Goal: Task Accomplishment & Management: Use online tool/utility

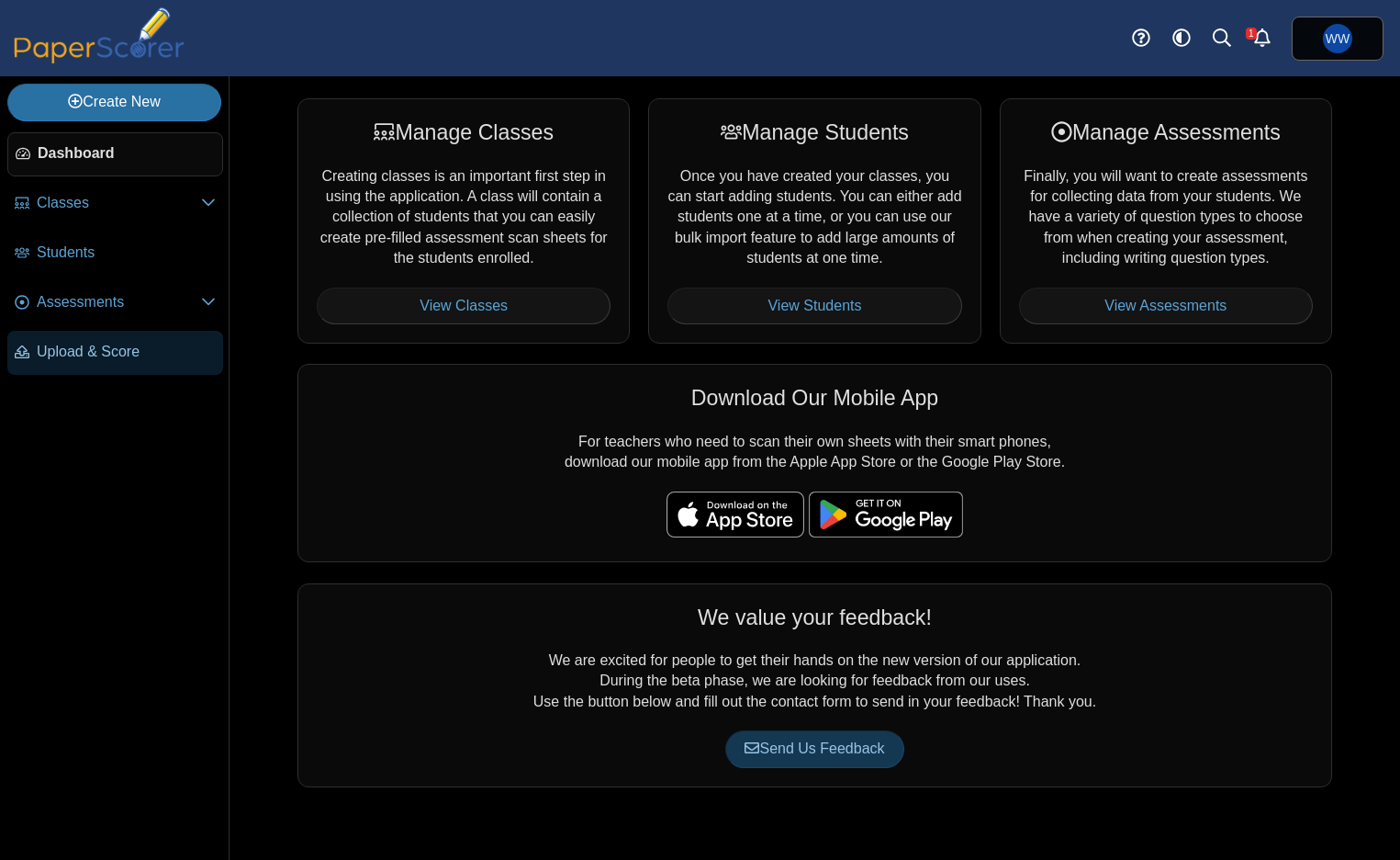
click at [185, 345] on link "Upload & Score" at bounding box center [115, 353] width 216 height 44
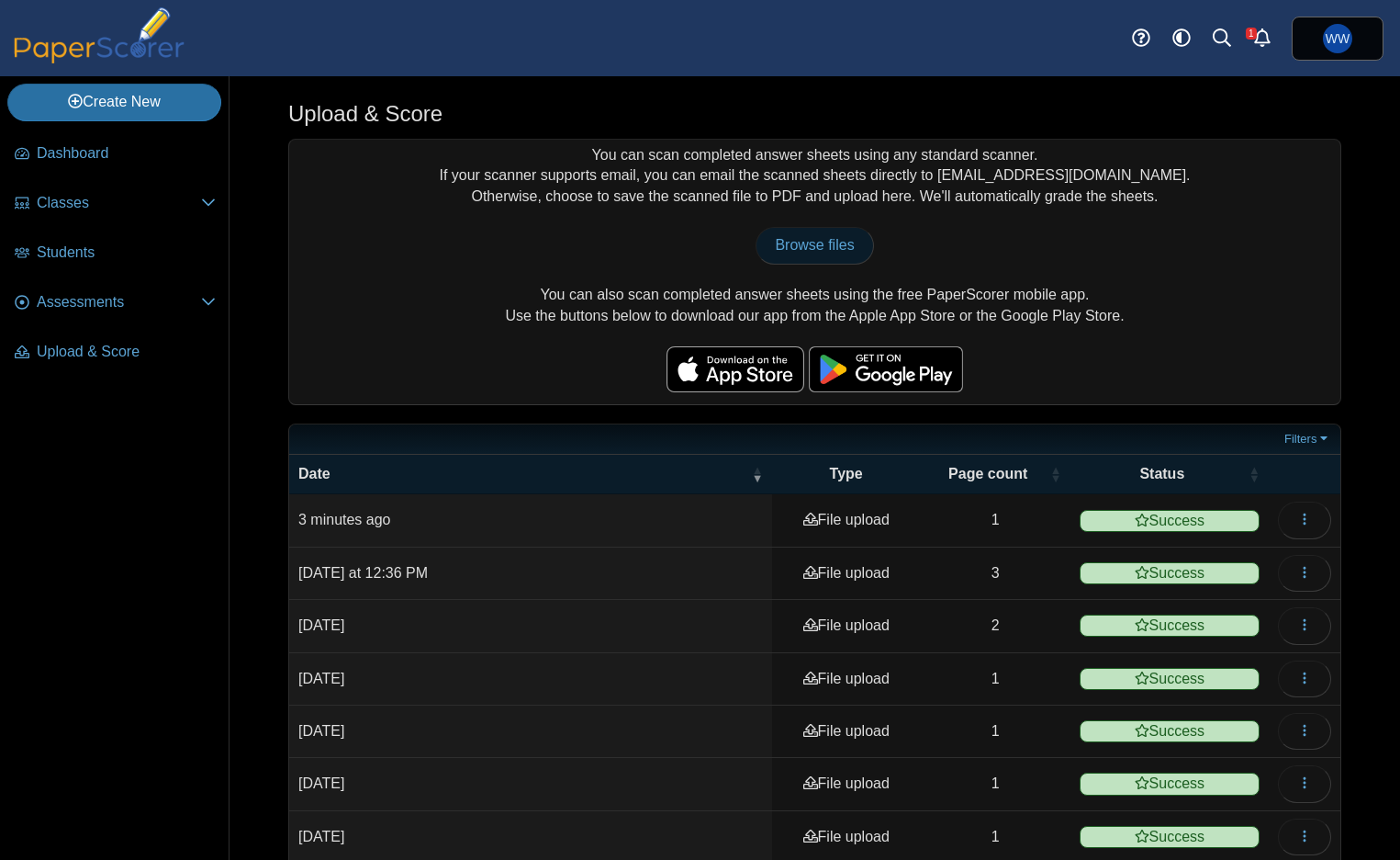
click at [828, 243] on span "Browse files" at bounding box center [815, 245] width 79 height 15
click at [61, 291] on link "Assessments" at bounding box center [115, 304] width 216 height 44
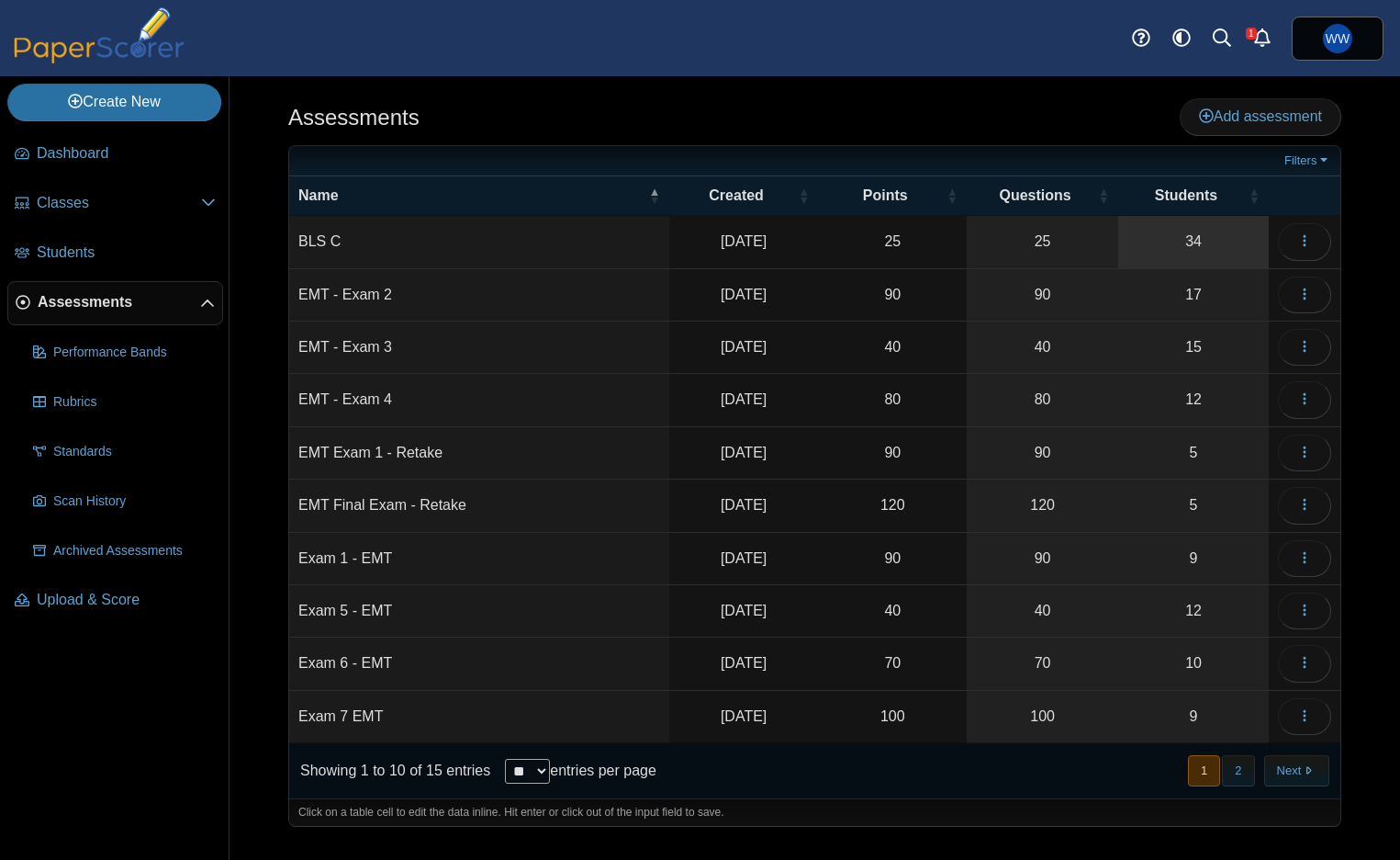
click at [1217, 242] on link "34" at bounding box center [1194, 241] width 151 height 51
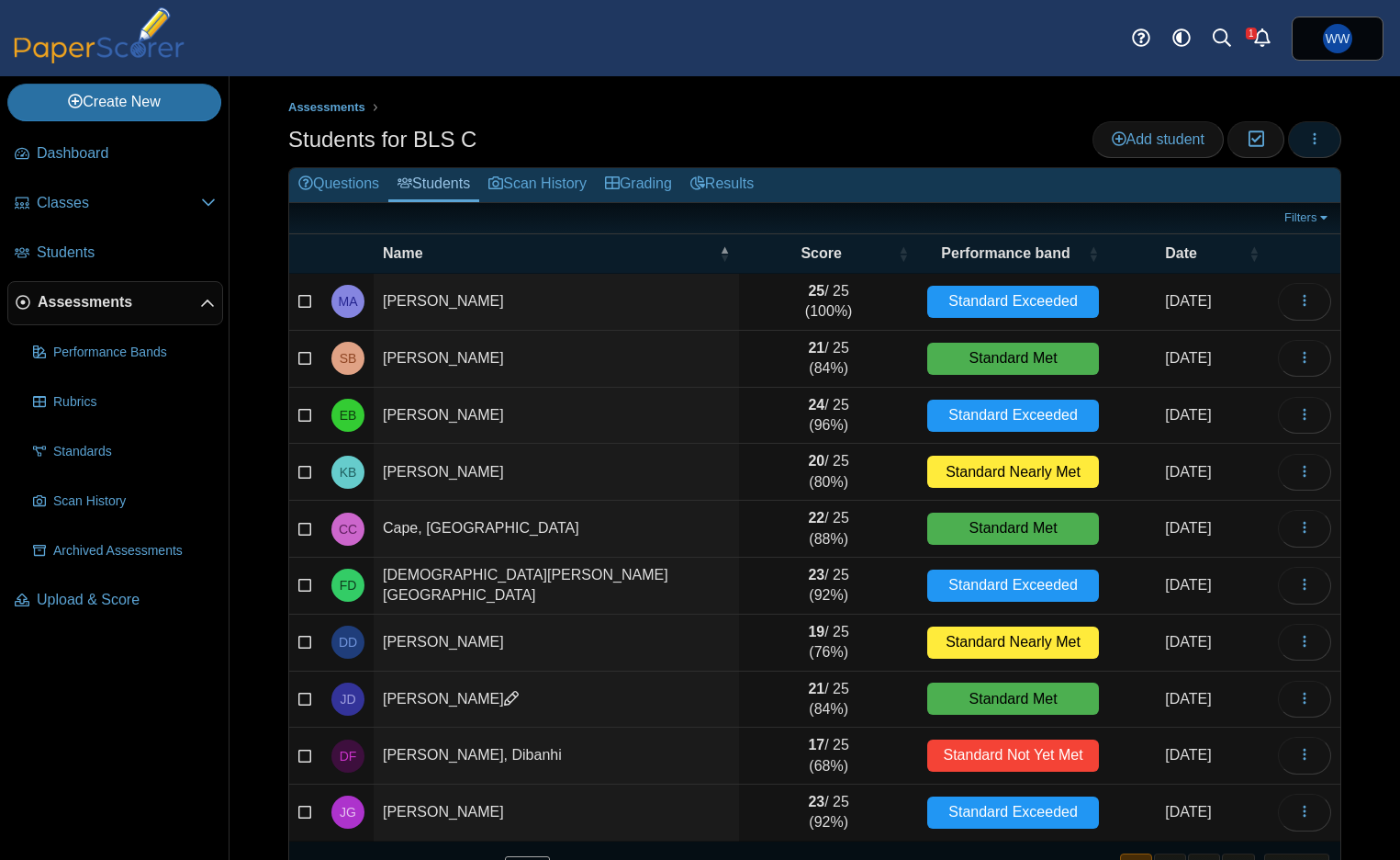
drag, startPoint x: 1308, startPoint y: 137, endPoint x: 1317, endPoint y: 179, distance: 43.0
click at [1308, 137] on icon "button" at bounding box center [1314, 138] width 15 height 15
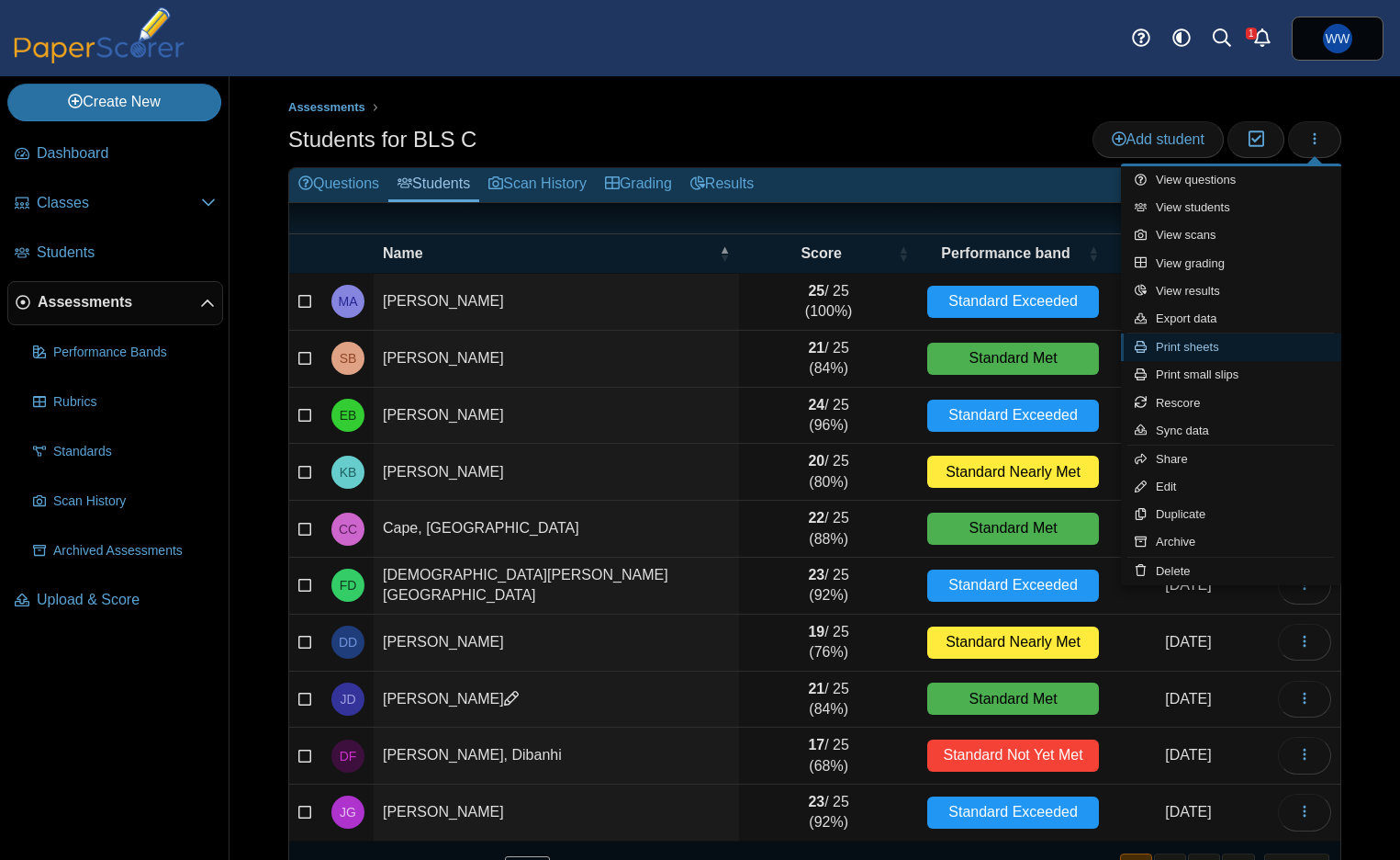
click at [1288, 348] on link "Print sheets" at bounding box center [1232, 347] width 220 height 27
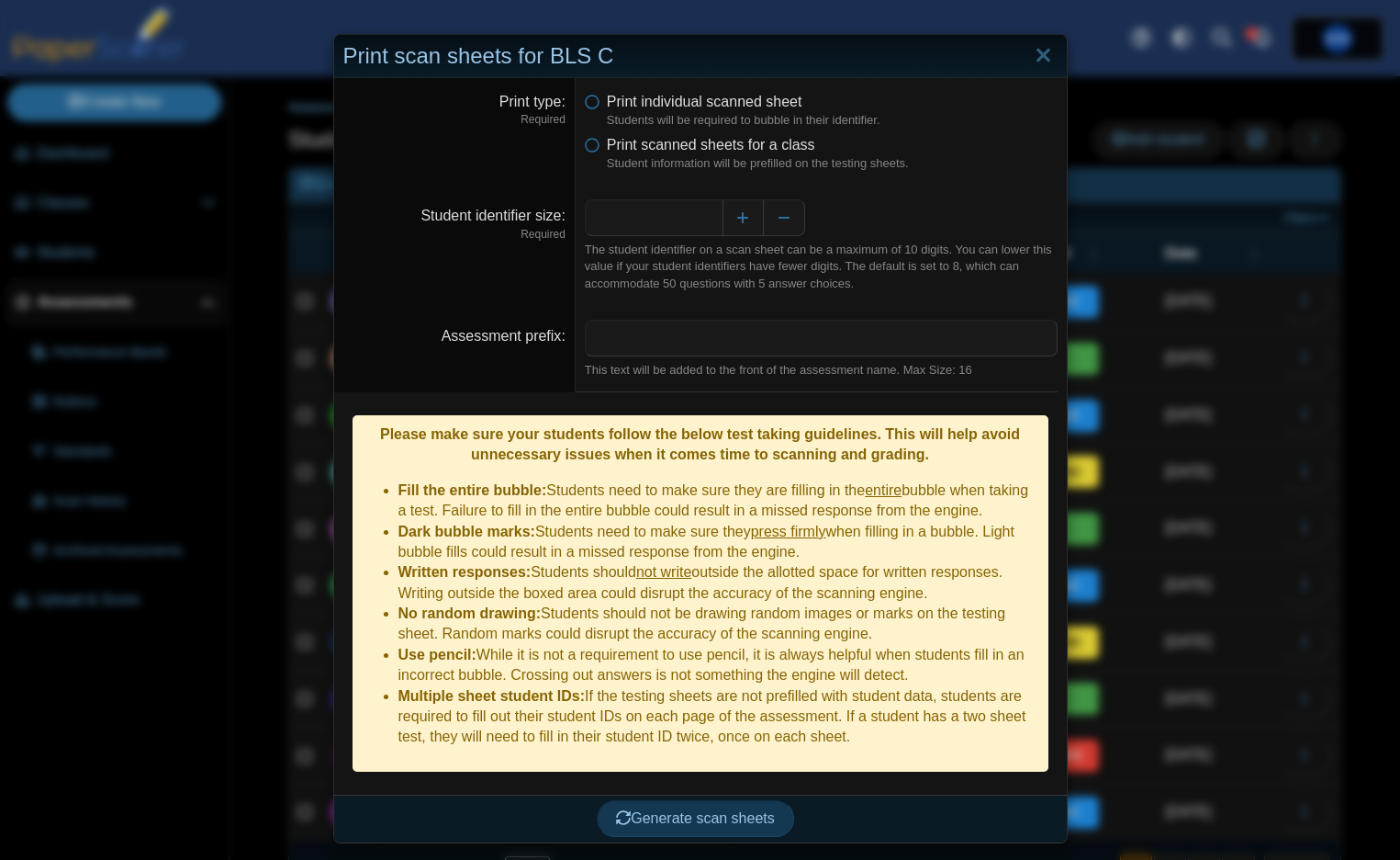
click at [709, 161] on dfn "Student information will be prefilled on the testing sheets." at bounding box center [832, 163] width 451 height 16
drag, startPoint x: 716, startPoint y: 151, endPoint x: 722, endPoint y: 176, distance: 25.7
click at [716, 151] on span "Print scanned sheets for a class" at bounding box center [712, 145] width 209 height 15
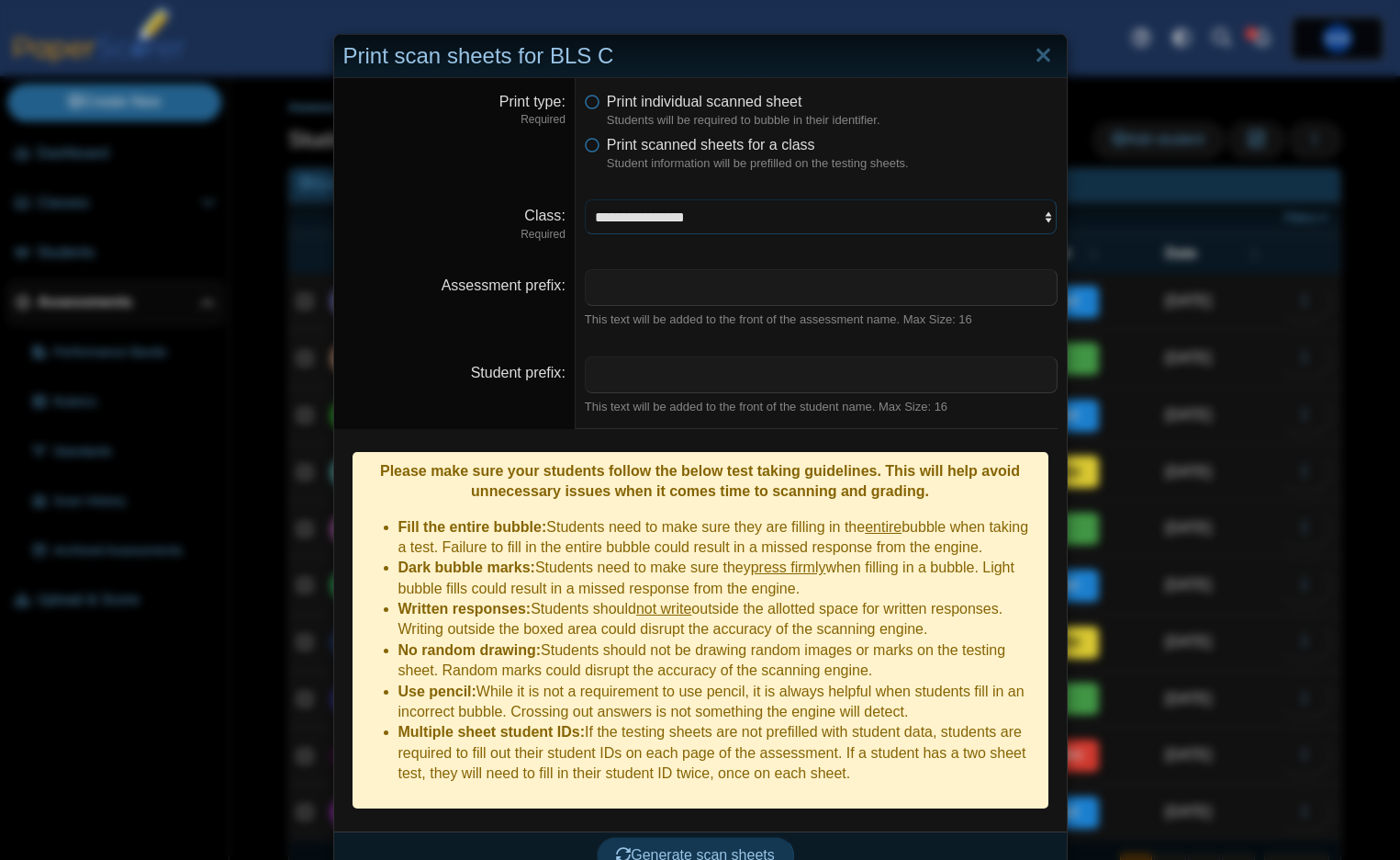
select select "**********"
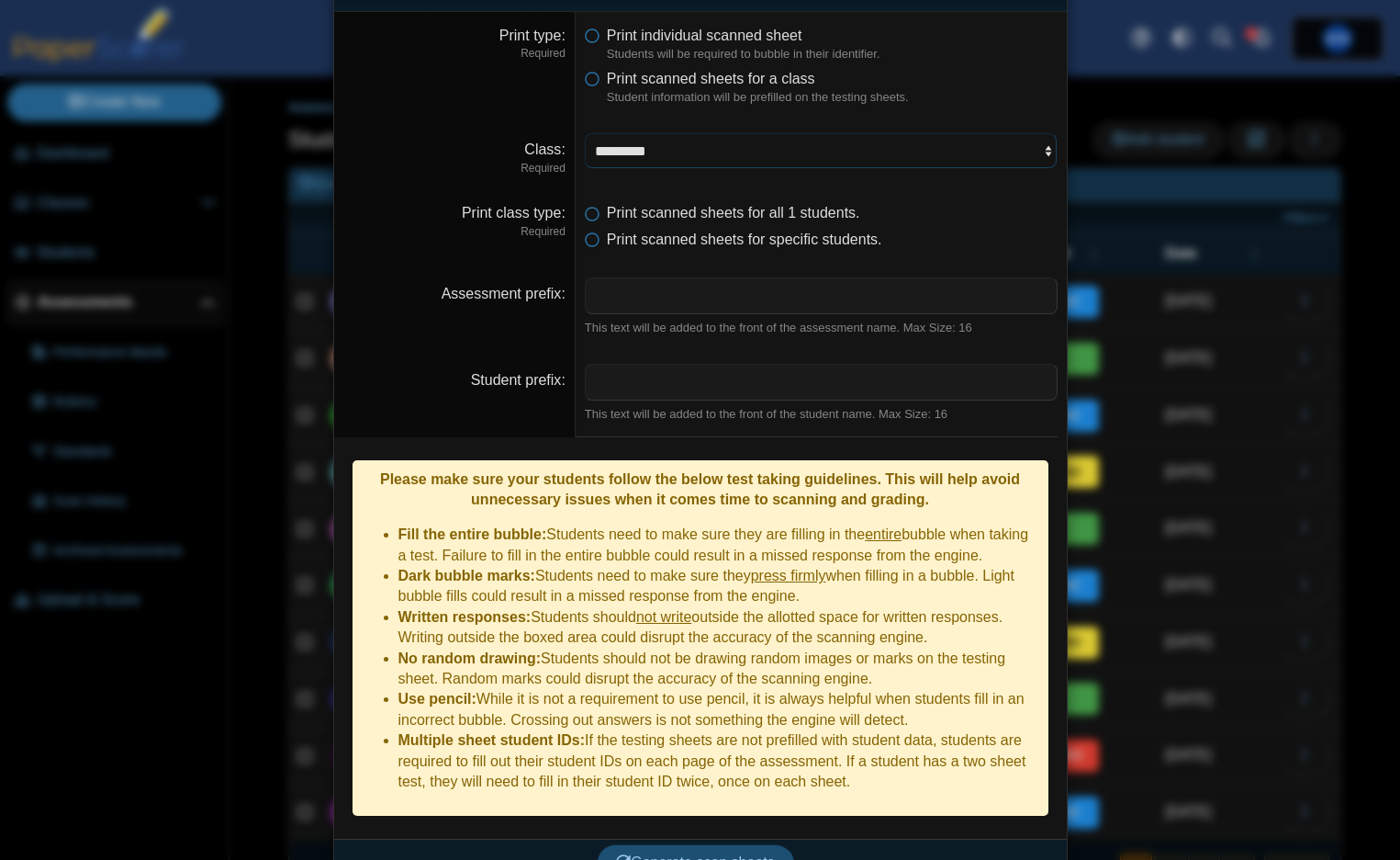
scroll to position [64, 0]
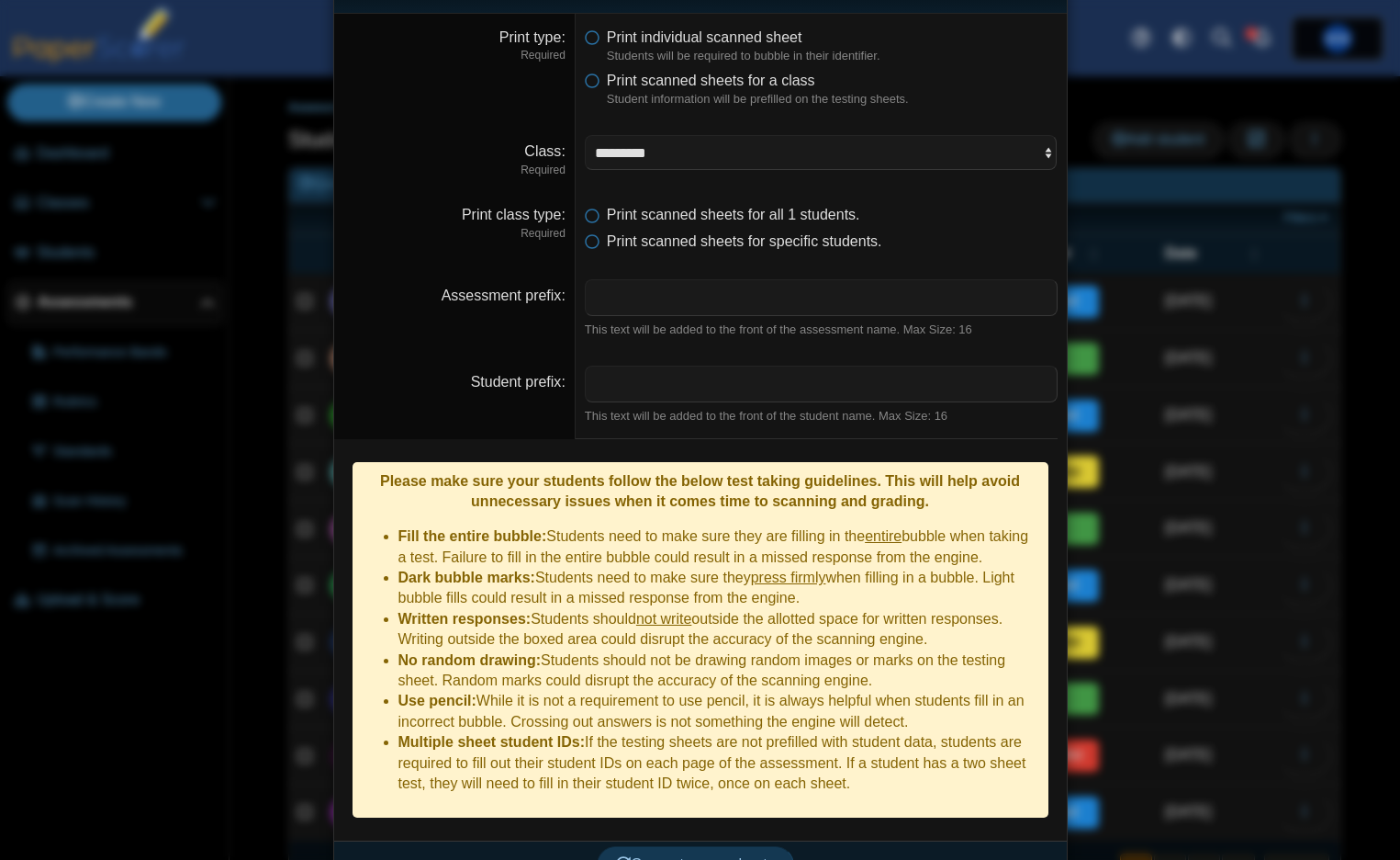
click at [689, 846] on button "Generate scan sheets" at bounding box center [695, 865] width 197 height 37
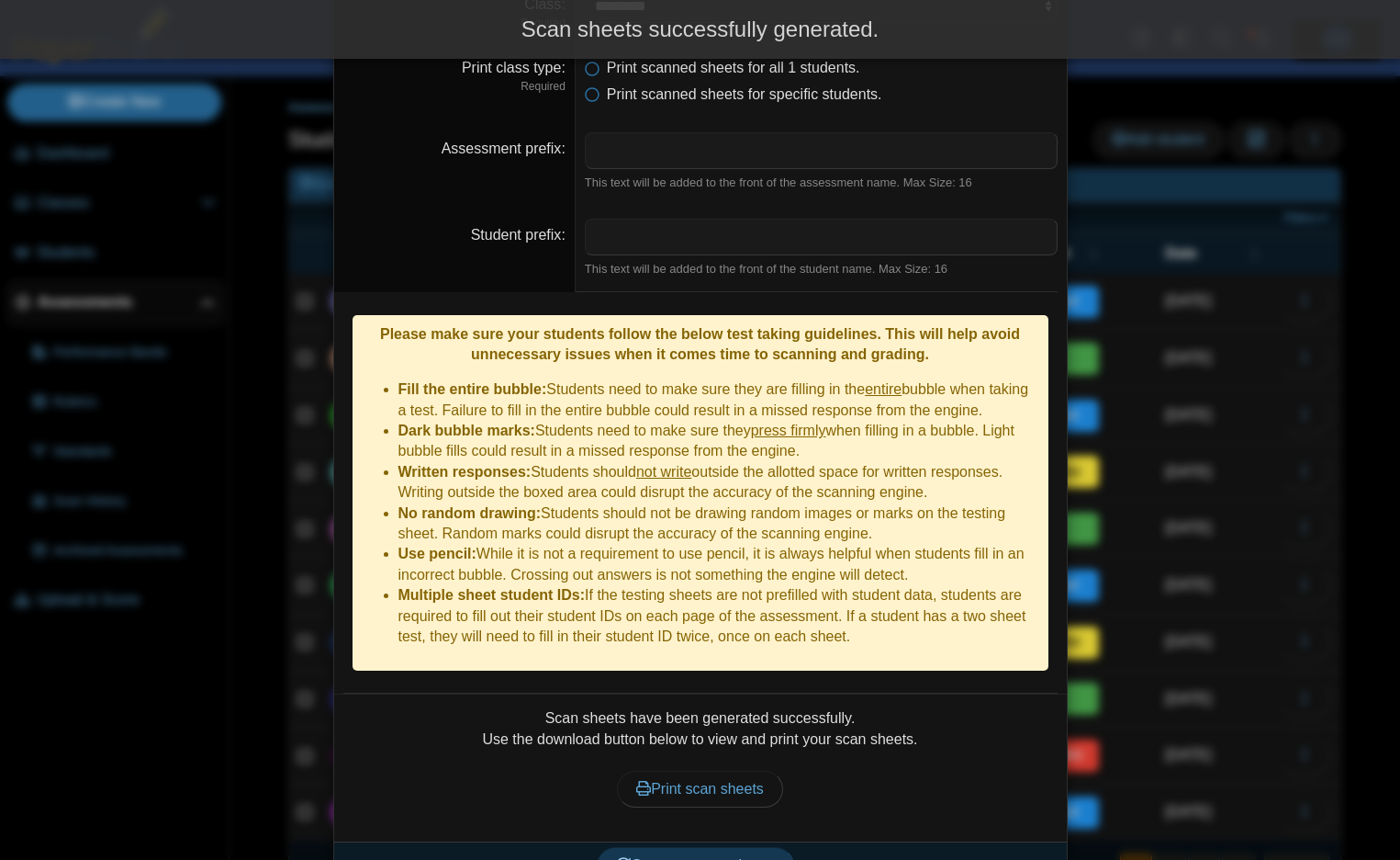
scroll to position [210, 0]
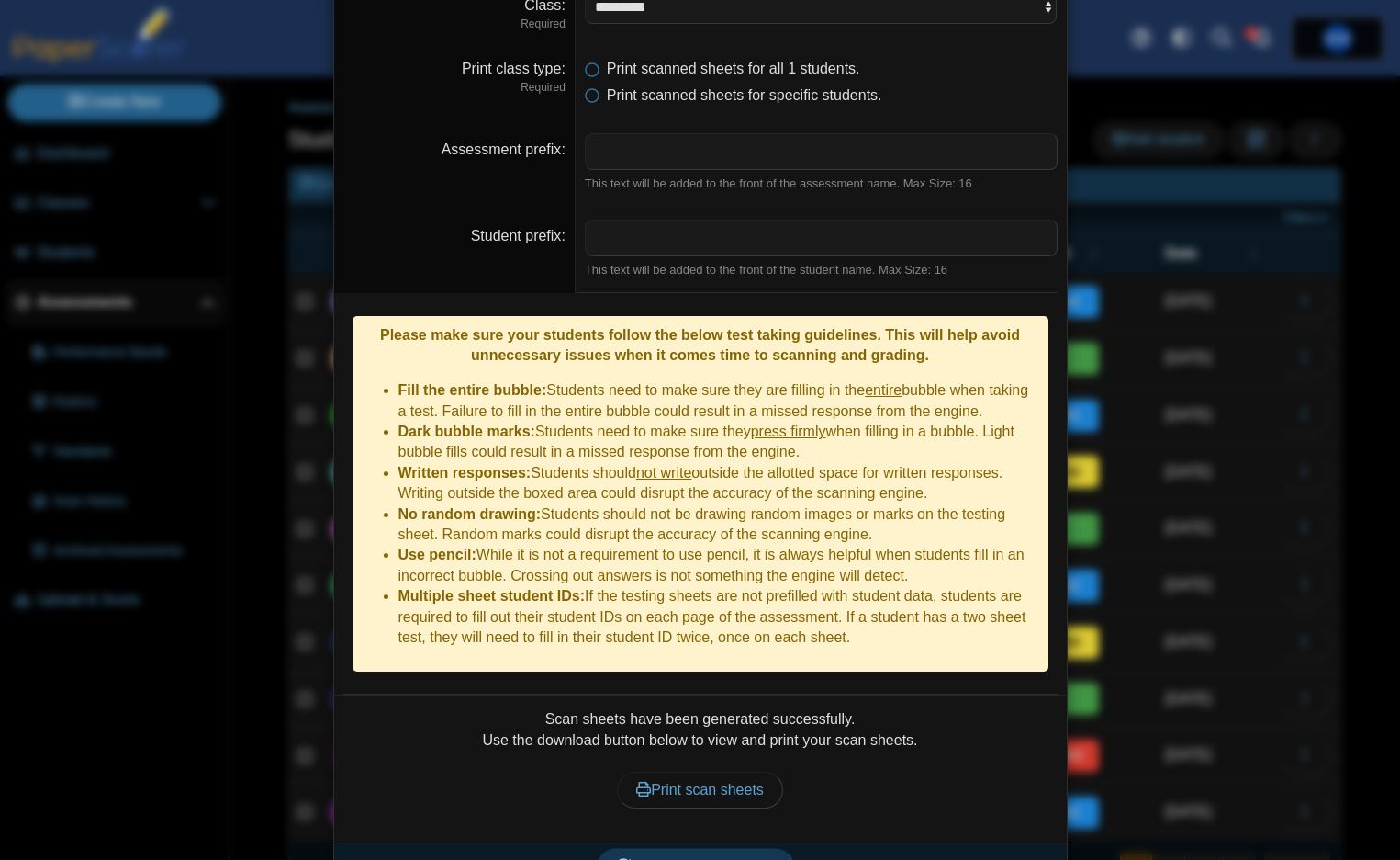
click at [759, 722] on div "Scan sheets have been generated successfully. Use the download button below to …" at bounding box center [700, 768] width 715 height 119
click at [768, 772] on link "Print scan sheets" at bounding box center [700, 790] width 166 height 37
